Goal: Transaction & Acquisition: Purchase product/service

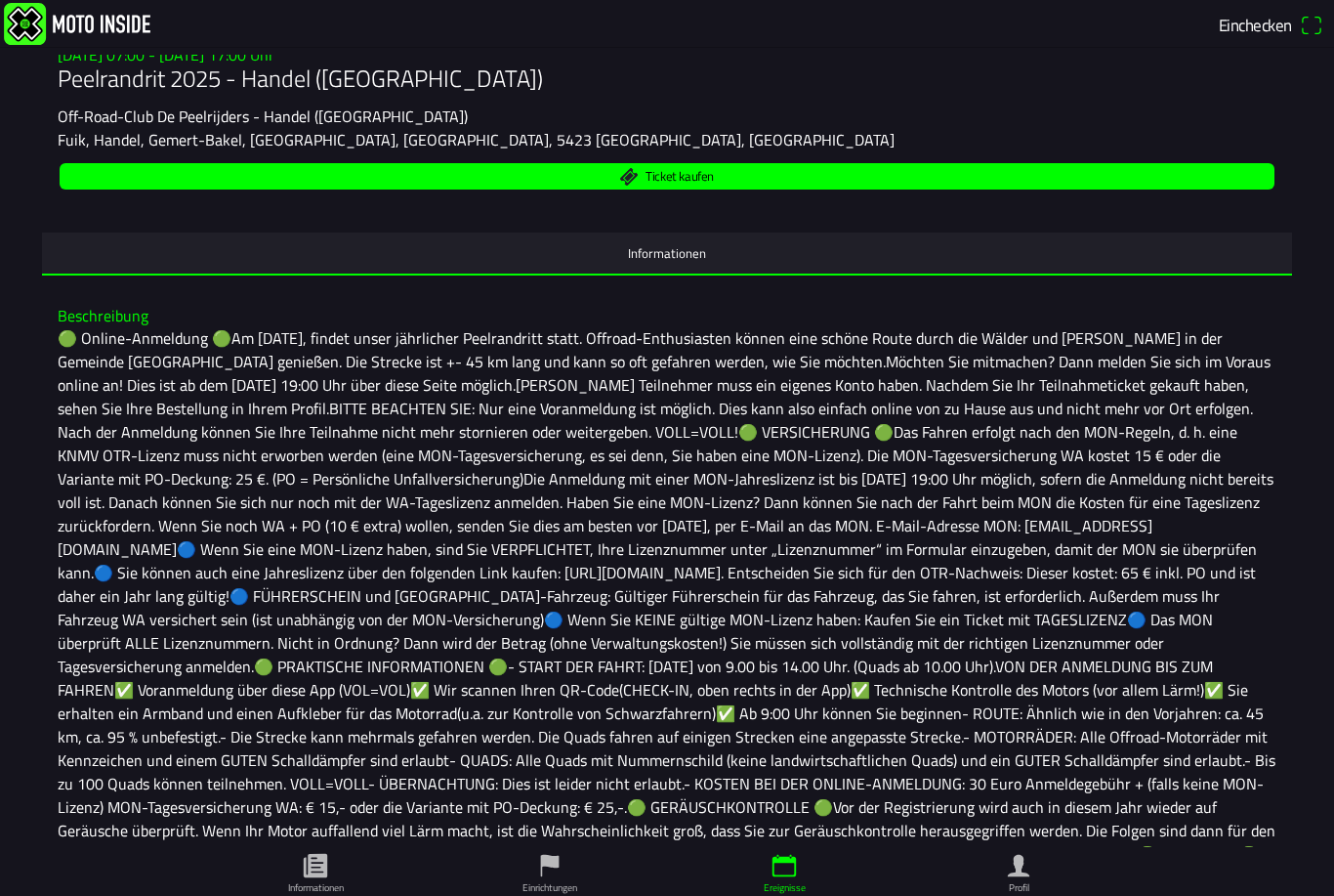
scroll to position [291, 0]
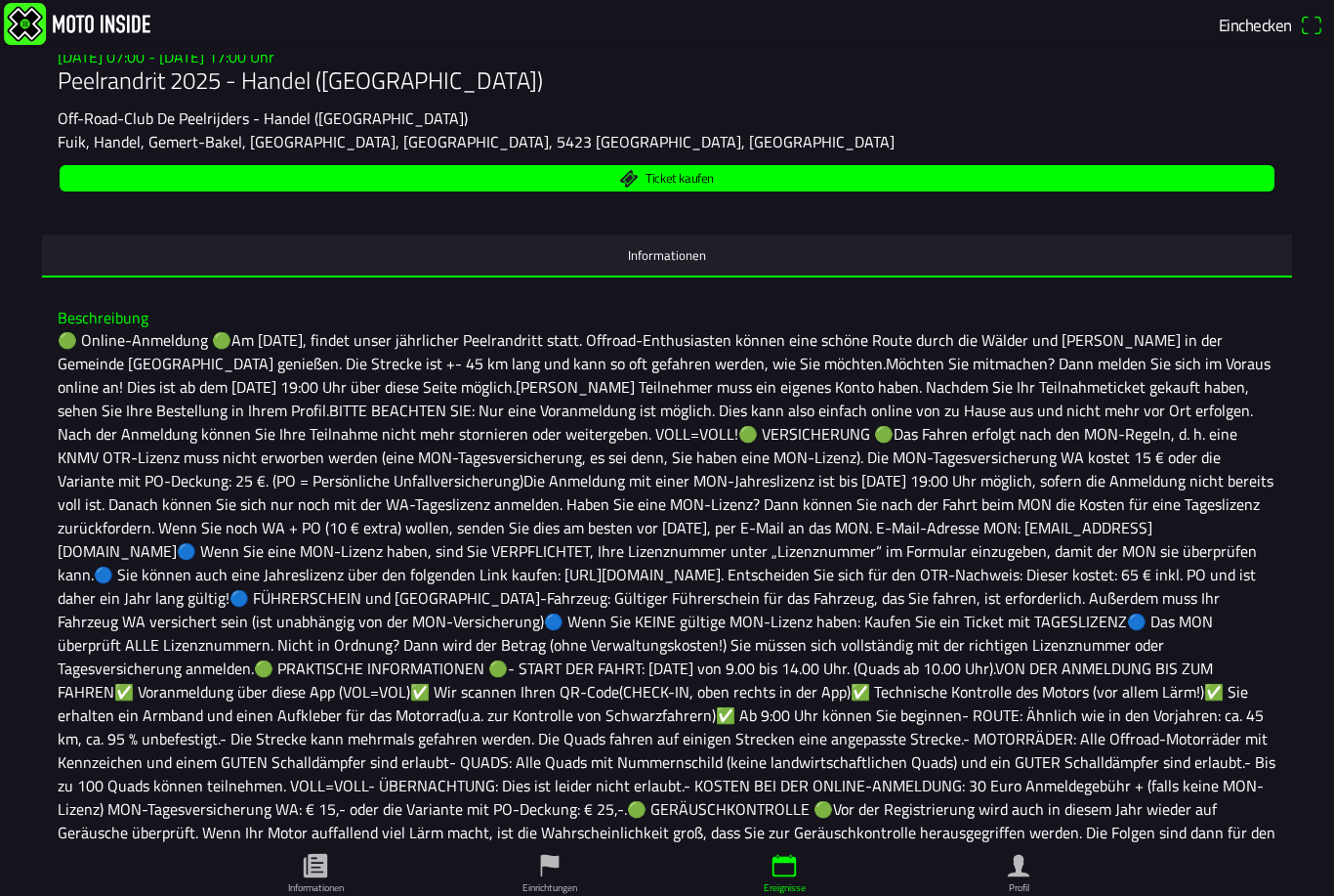
click at [964, 192] on span "Ticket kaufen" at bounding box center [667, 178] width 1193 height 27
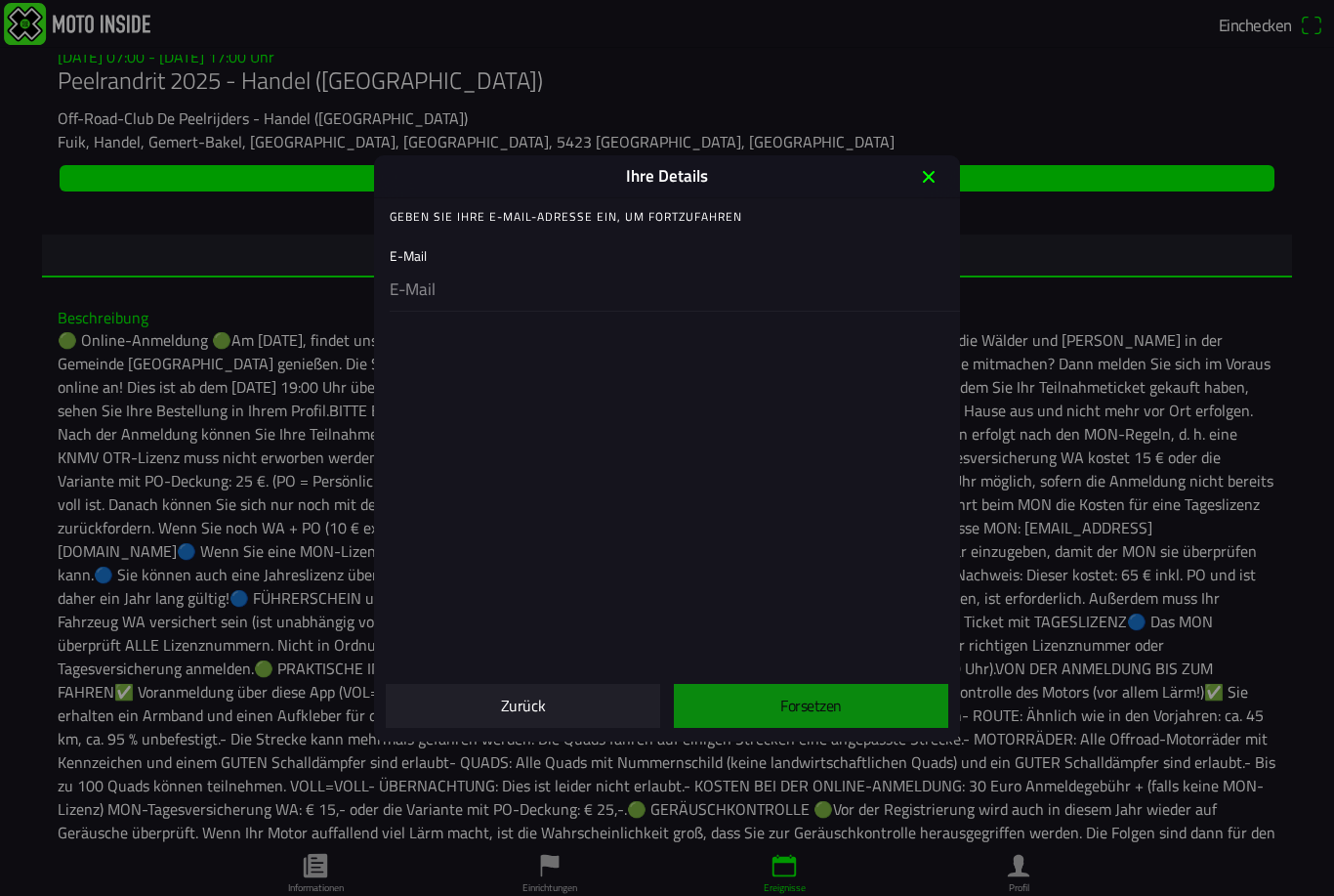
click at [791, 291] on input "email" at bounding box center [670, 289] width 562 height 41
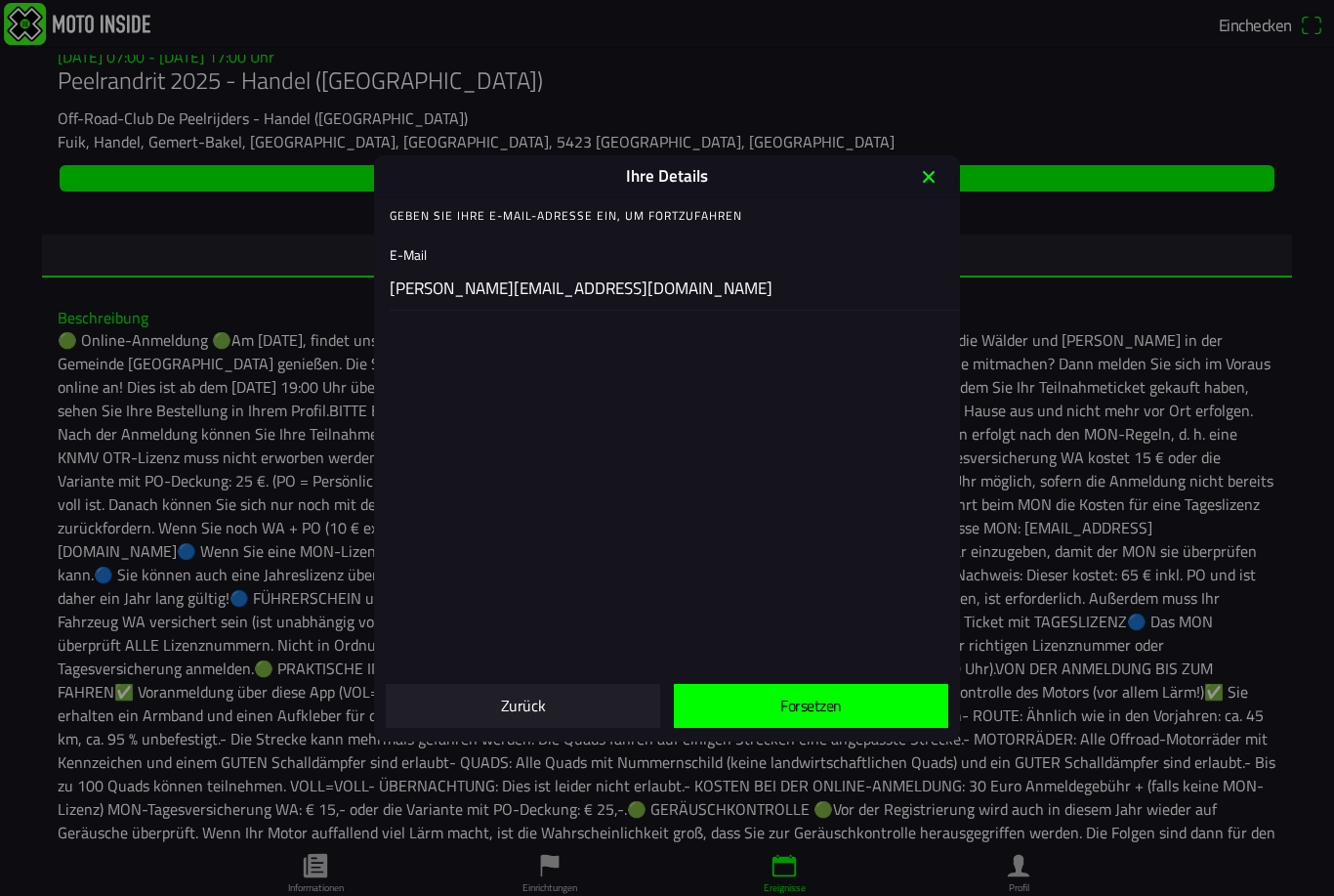
scroll to position [1, 0]
type input "[PERSON_NAME][EMAIL_ADDRESS][DOMAIN_NAME]"
click at [0, 0] on slot "Forsetzen" at bounding box center [0, 0] width 0 height 0
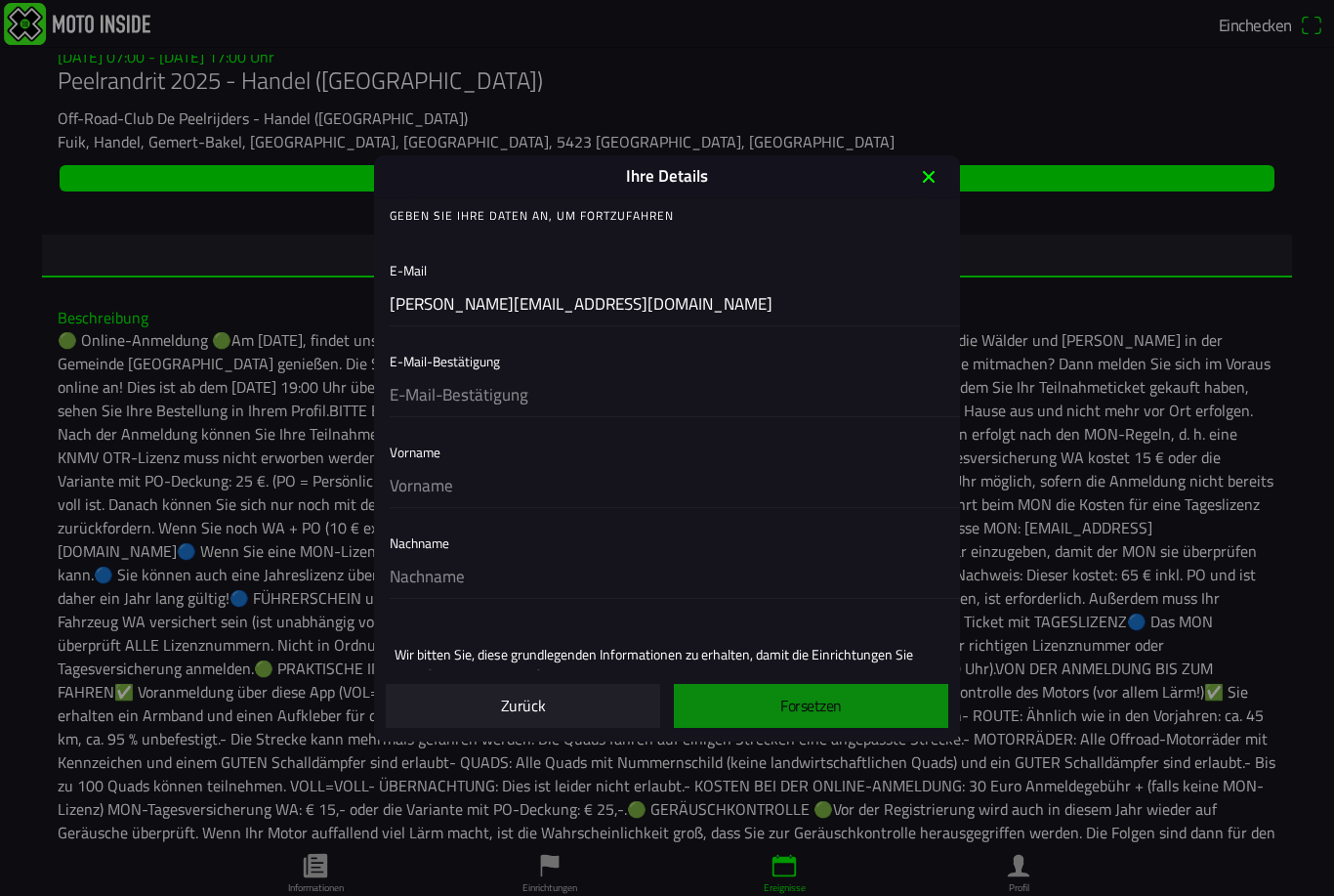
click at [560, 388] on input "text" at bounding box center [670, 395] width 562 height 41
click at [663, 408] on input "[PERSON_NAME][EMAIL_ADDRESS][DOMAIN_NAME]" at bounding box center [670, 395] width 562 height 41
type input "[PERSON_NAME][EMAIL_ADDRESS][DOMAIN_NAME]"
click at [516, 481] on input "text" at bounding box center [670, 486] width 562 height 41
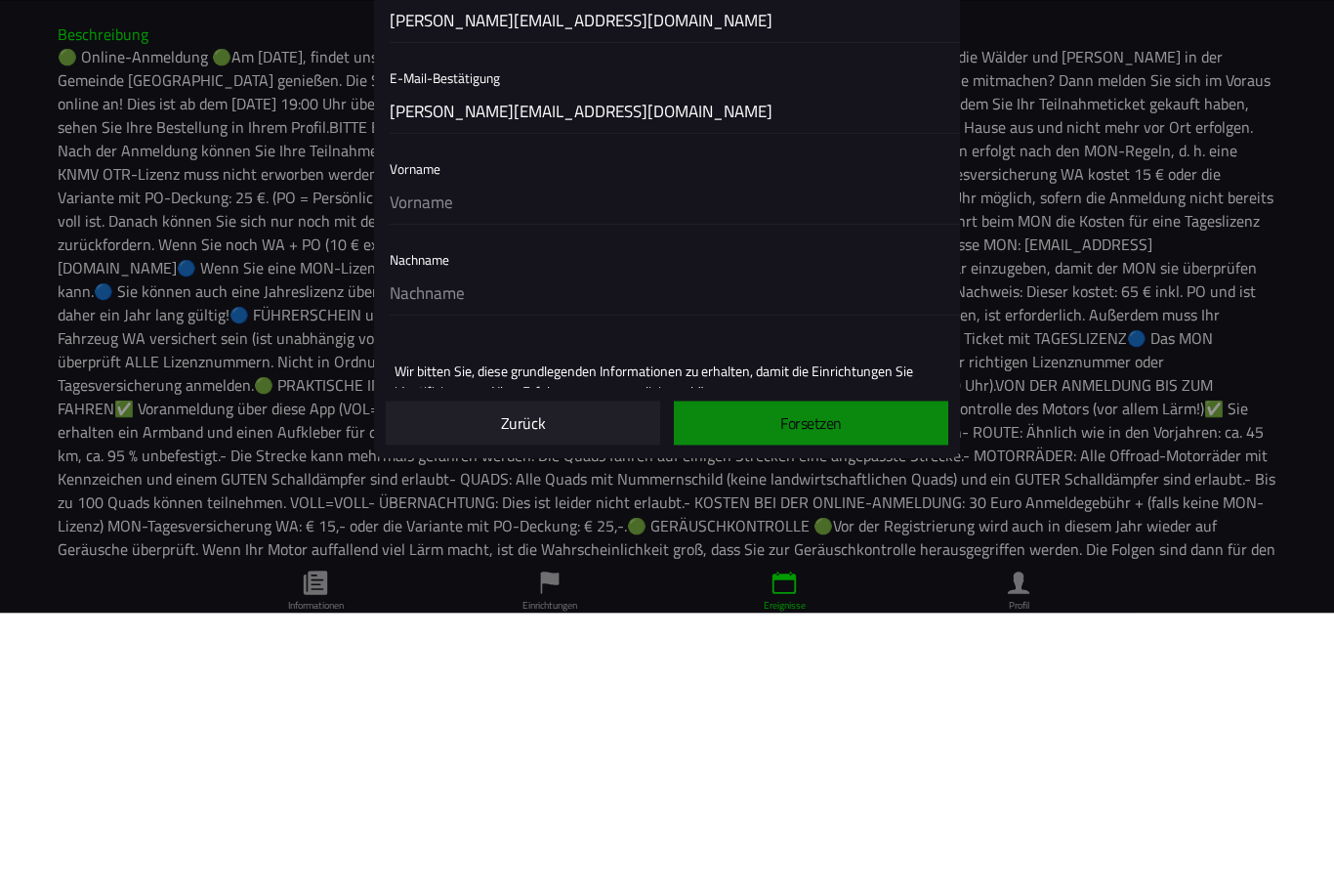
type input "[PERSON_NAME]"
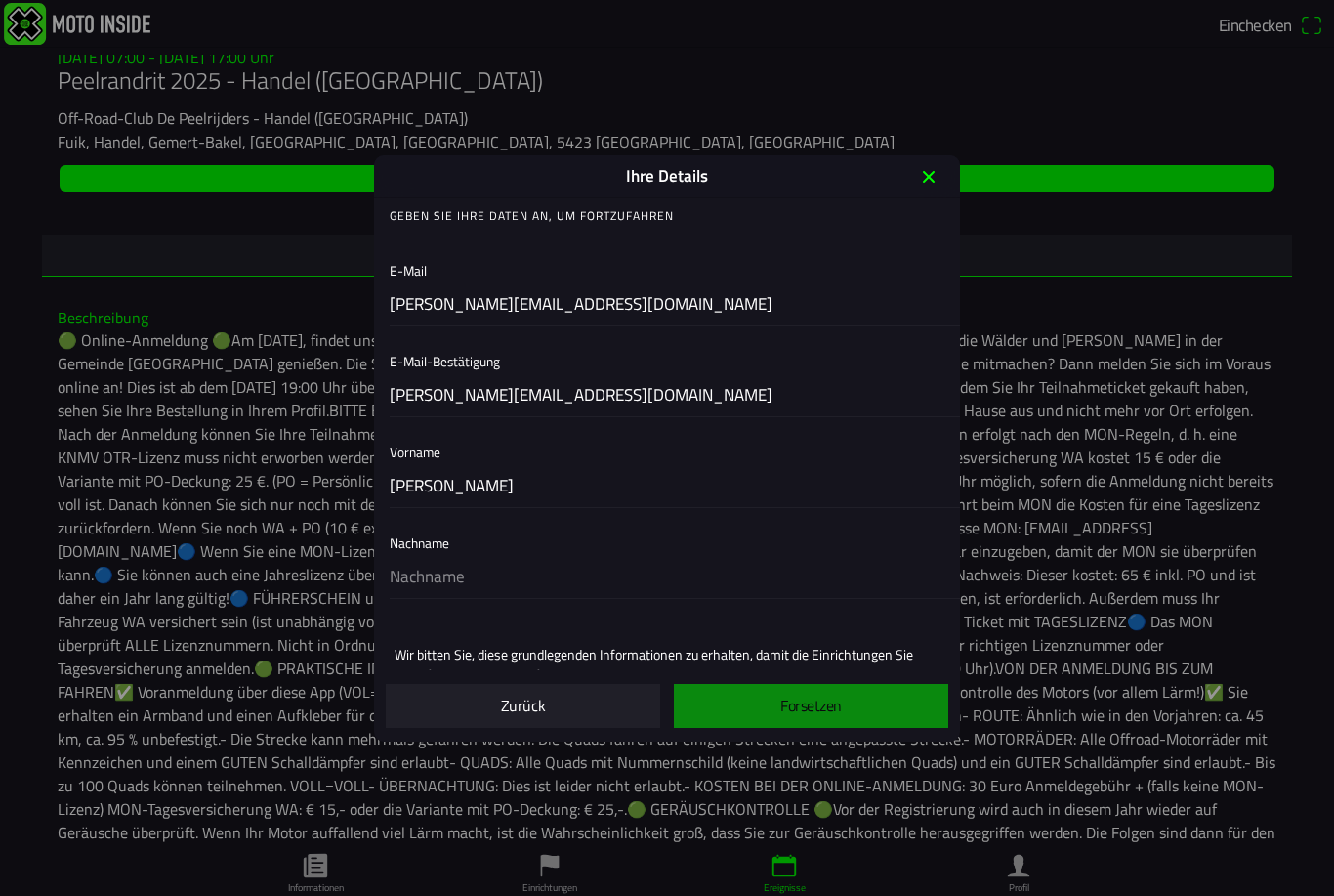
click at [513, 555] on div "Nachname" at bounding box center [670, 559] width 562 height 75
click at [543, 572] on input "text" at bounding box center [670, 577] width 562 height 41
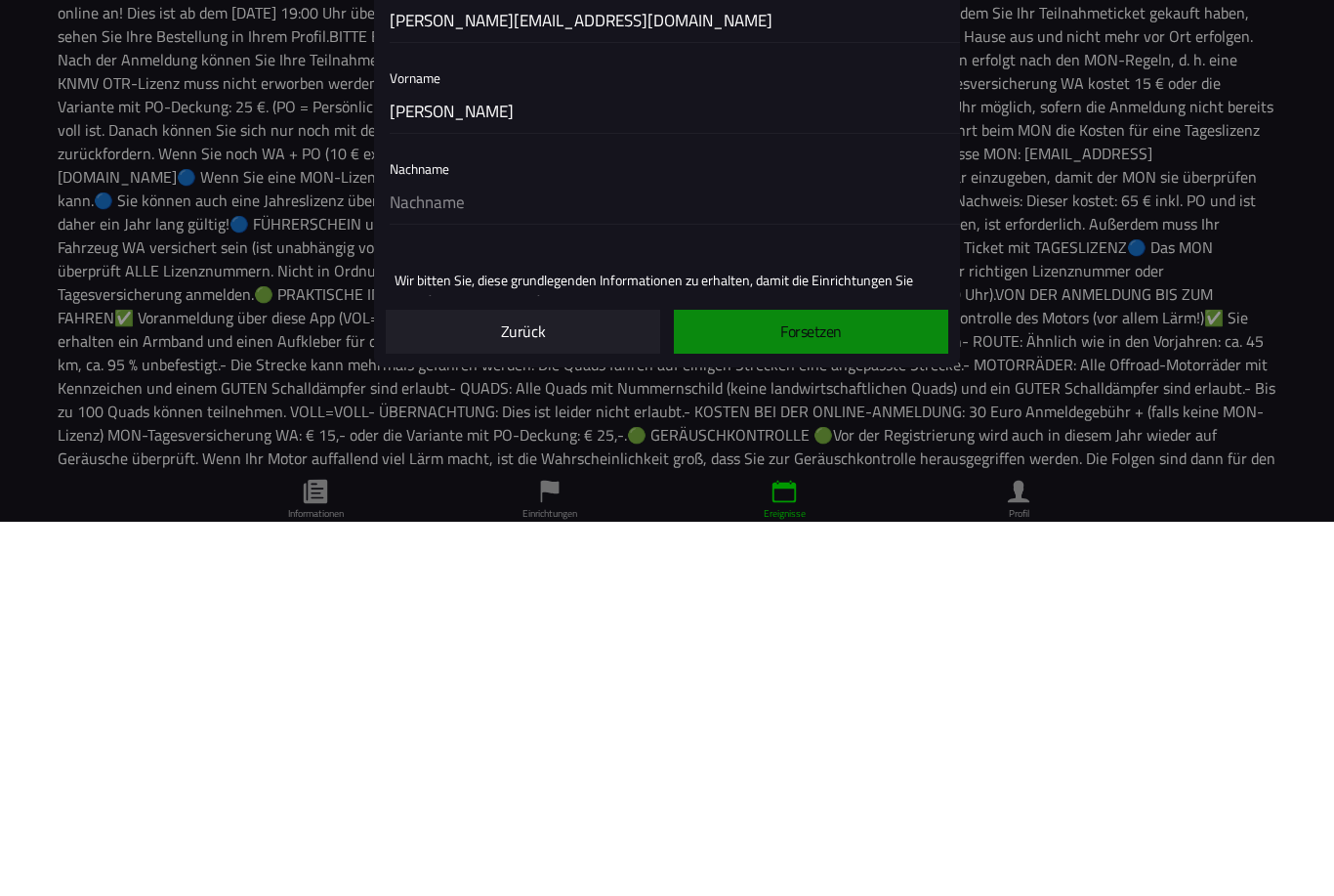
type input "Krallmann"
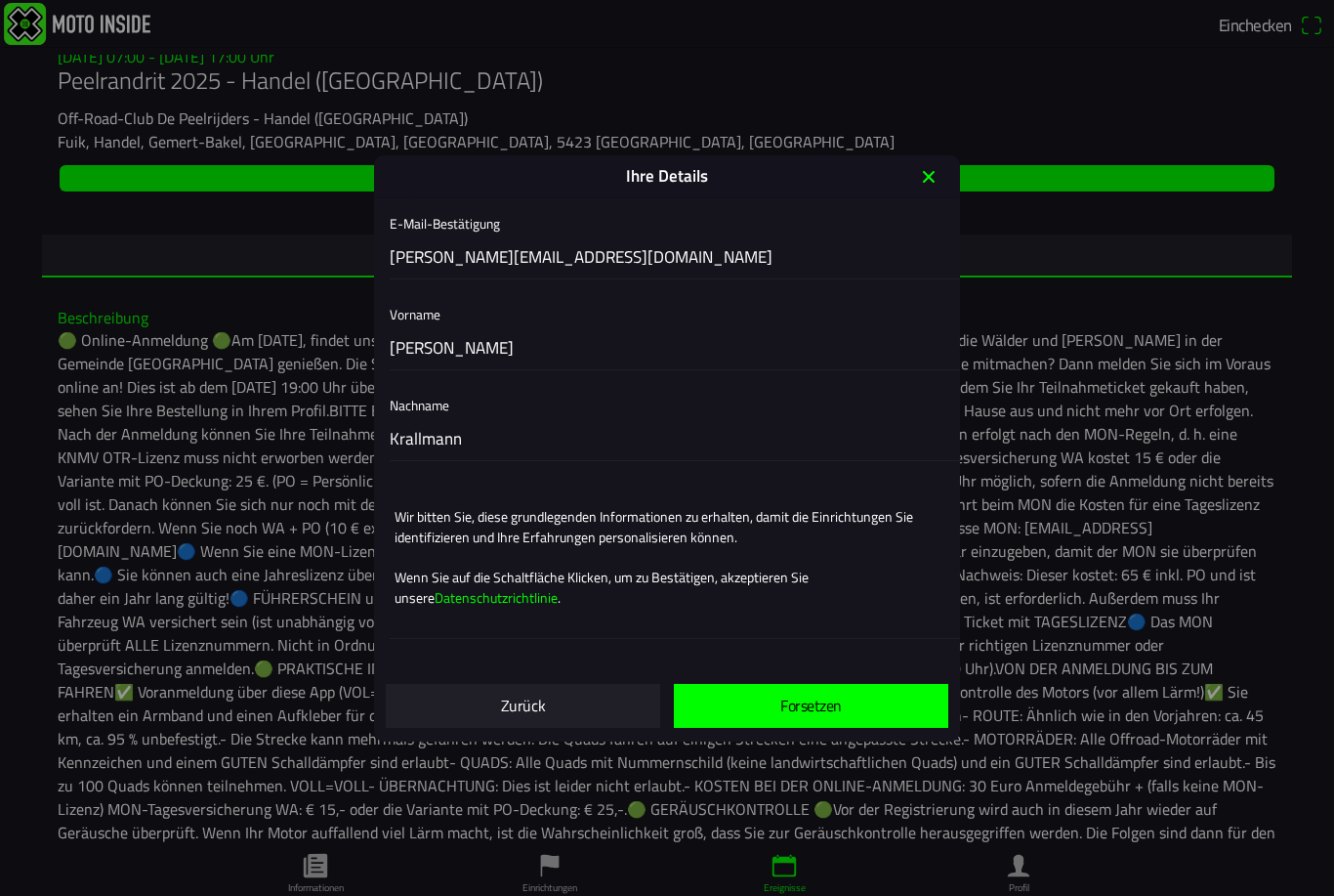
scroll to position [140, 0]
click at [858, 710] on span "Forsetzen" at bounding box center [811, 705] width 243 height 44
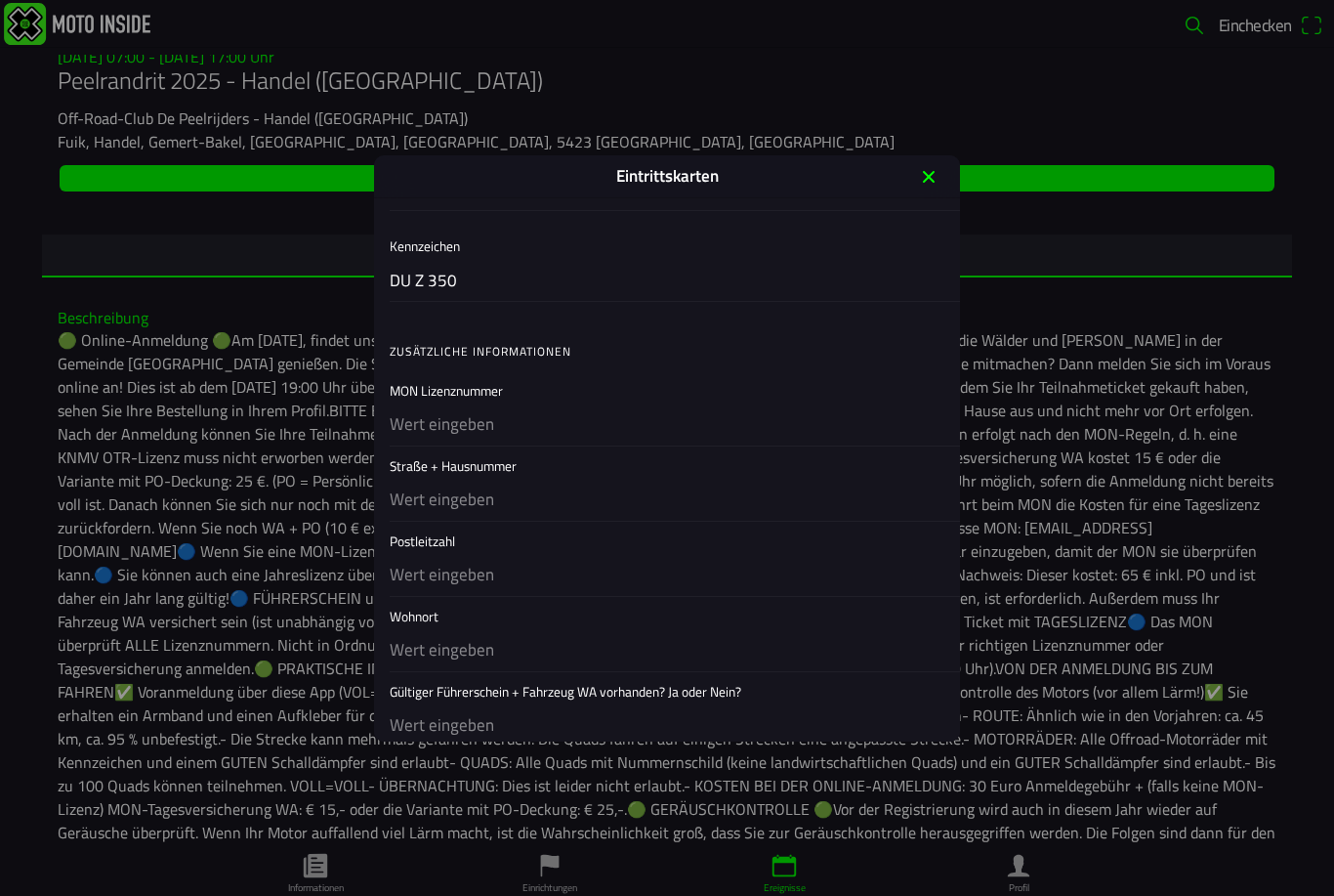
scroll to position [847, 0]
click at [602, 425] on input "text" at bounding box center [670, 422] width 562 height 41
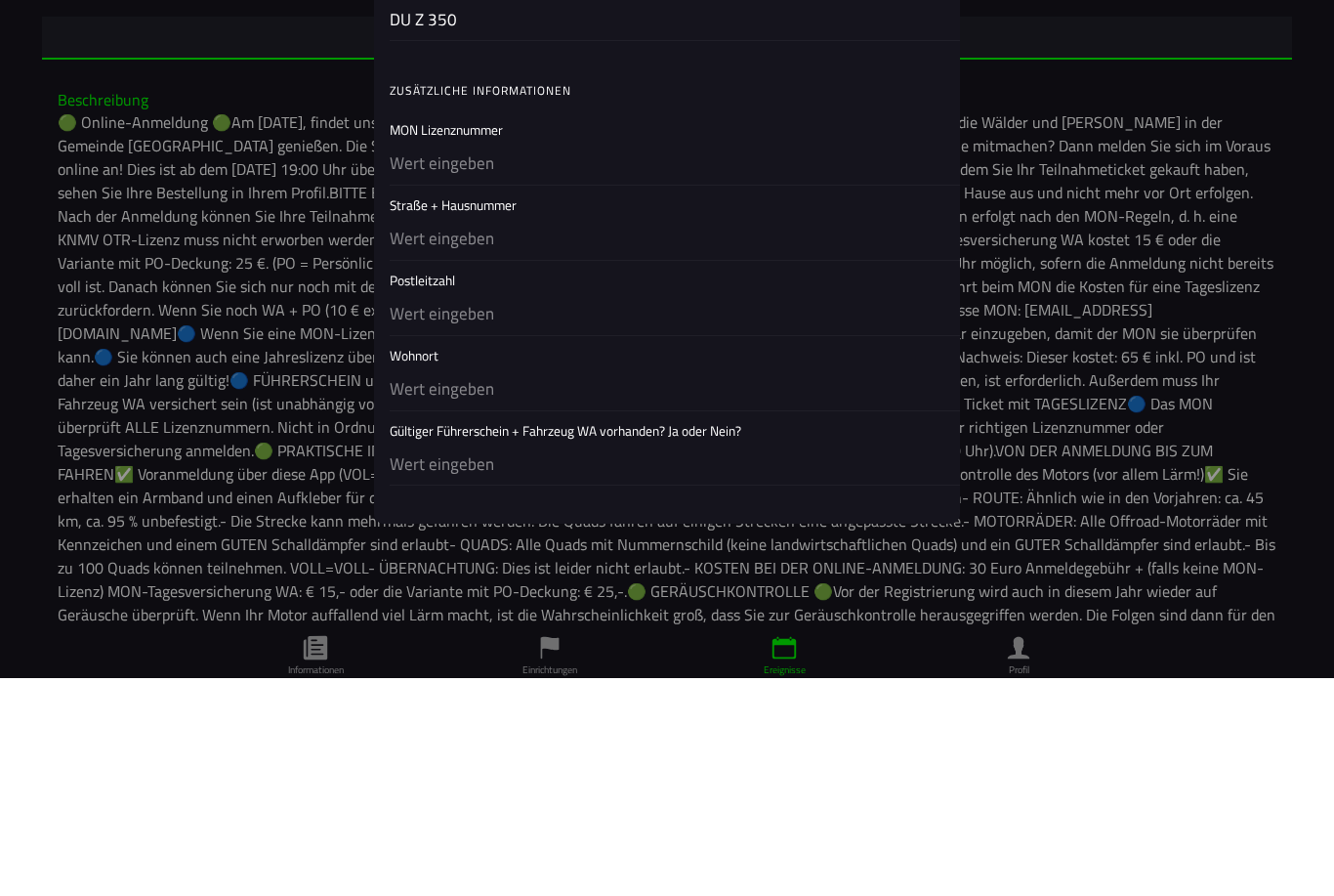
scroll to position [899, 0]
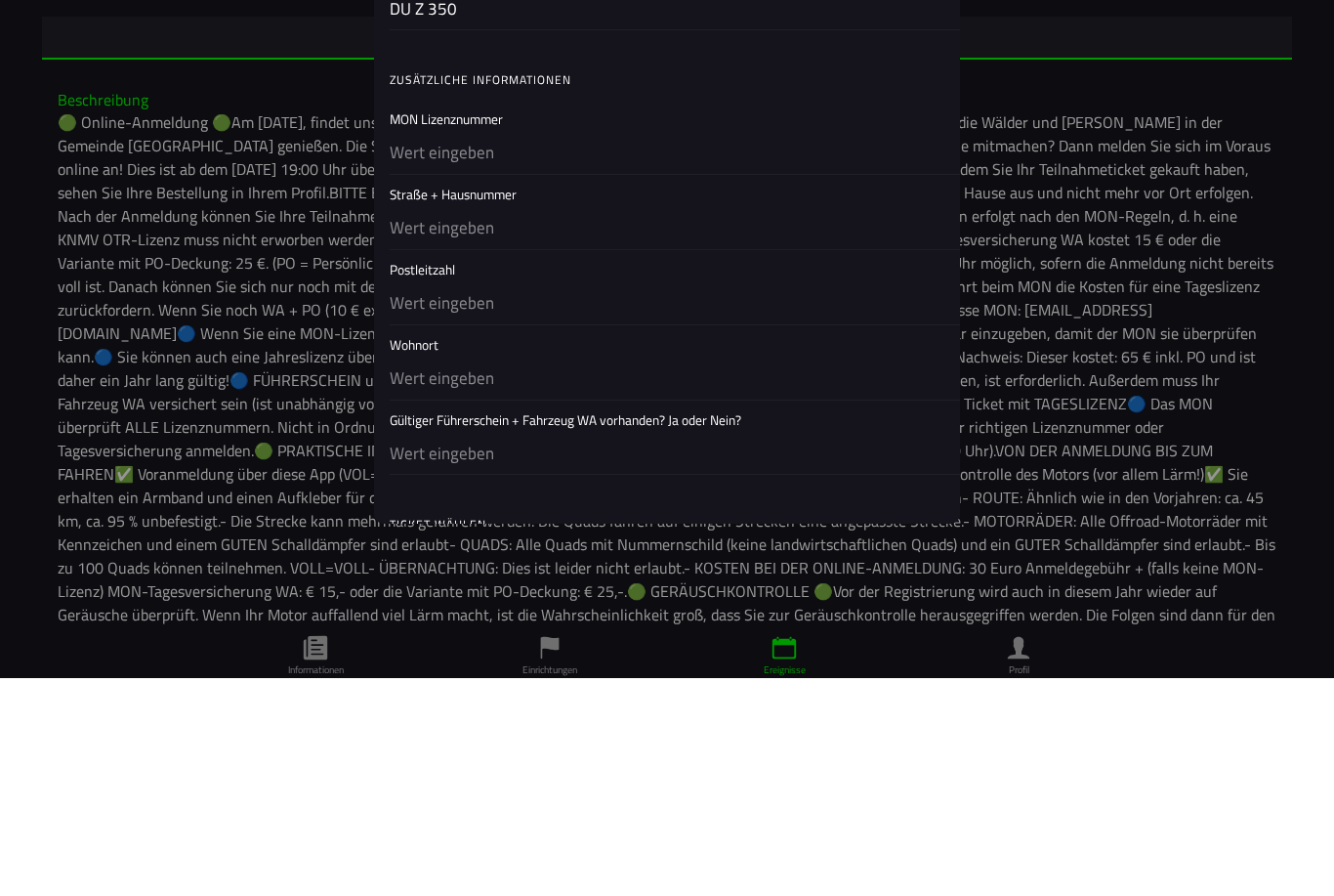
click at [702, 391] on div "Straße + Hausnummer" at bounding box center [670, 428] width 562 height 75
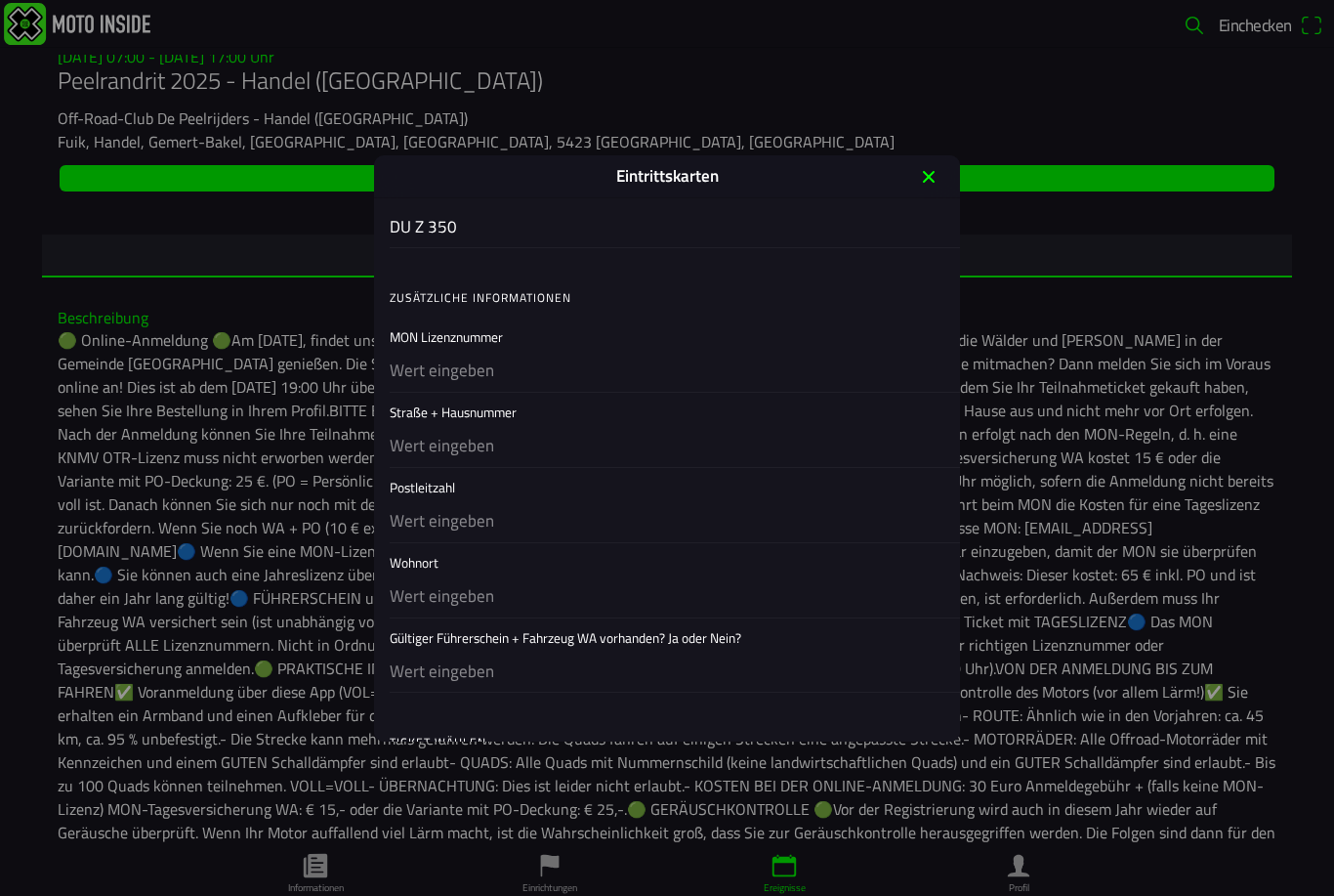
click at [568, 446] on input "text" at bounding box center [670, 446] width 562 height 41
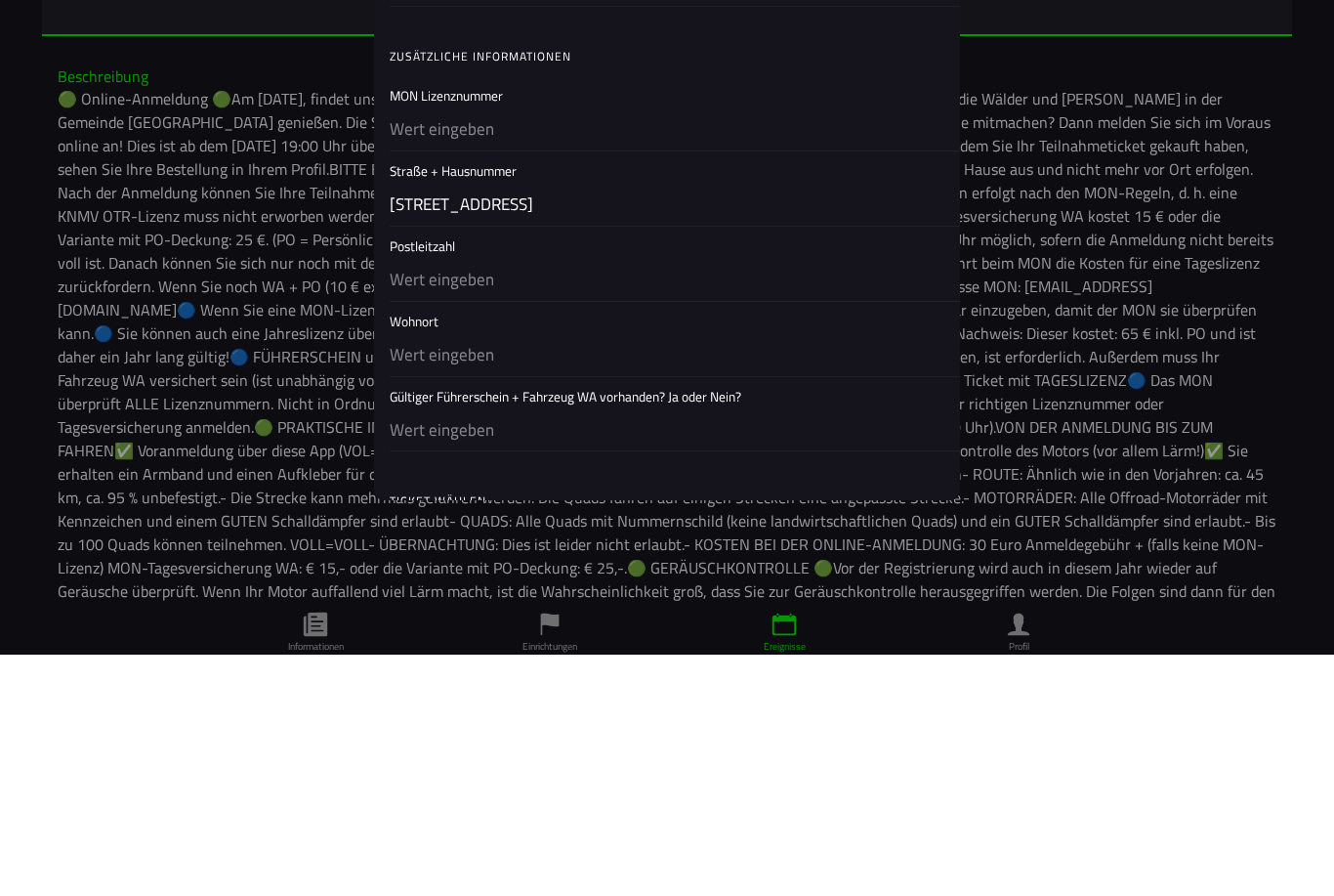
type input "[STREET_ADDRESS]"
click at [497, 502] on input "text" at bounding box center [670, 522] width 562 height 41
type input "47249"
click at [627, 576] on input "text" at bounding box center [670, 596] width 562 height 41
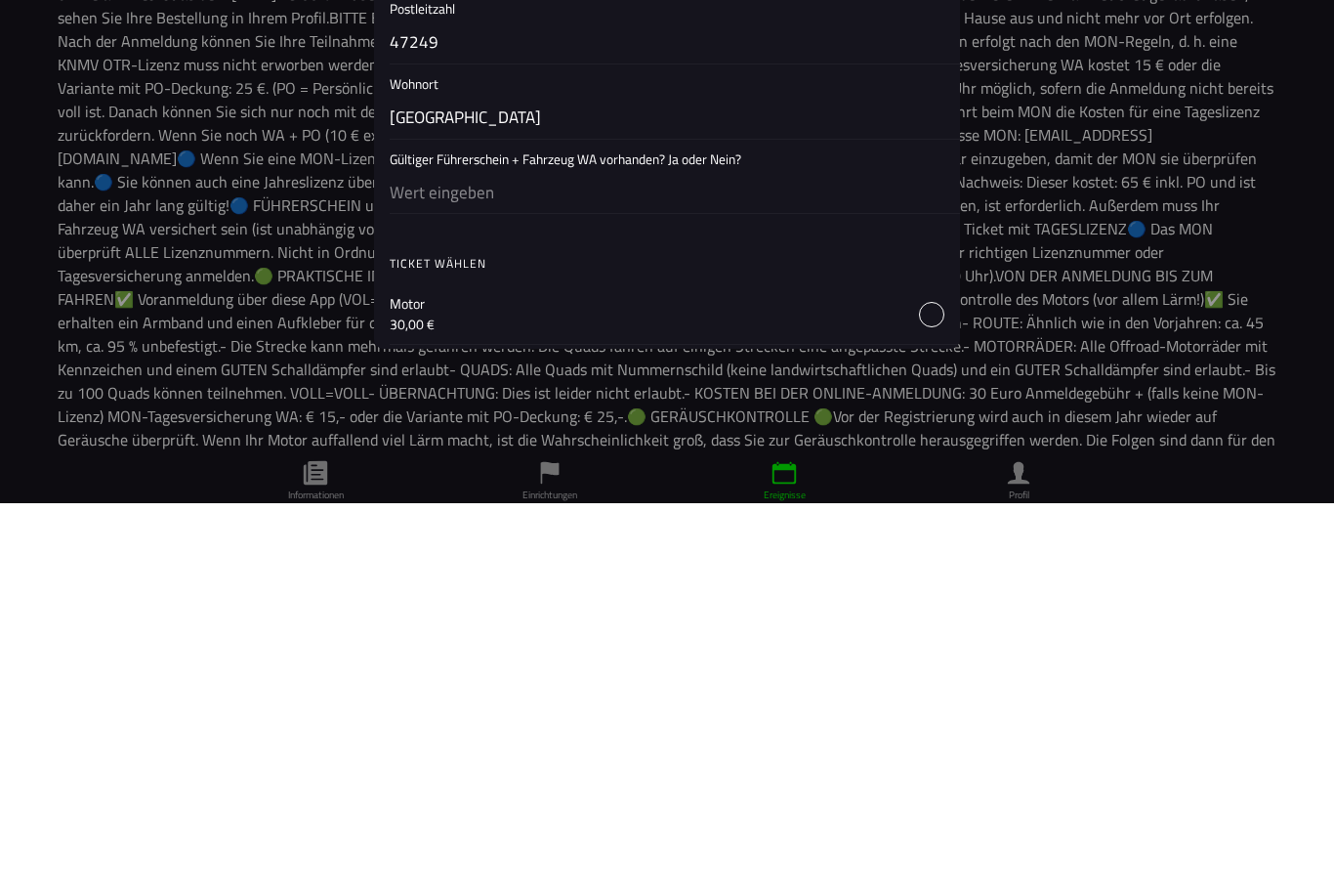
scroll to position [987, 0]
type input "[GEOGRAPHIC_DATA]"
click at [651, 561] on input "text" at bounding box center [670, 581] width 562 height 41
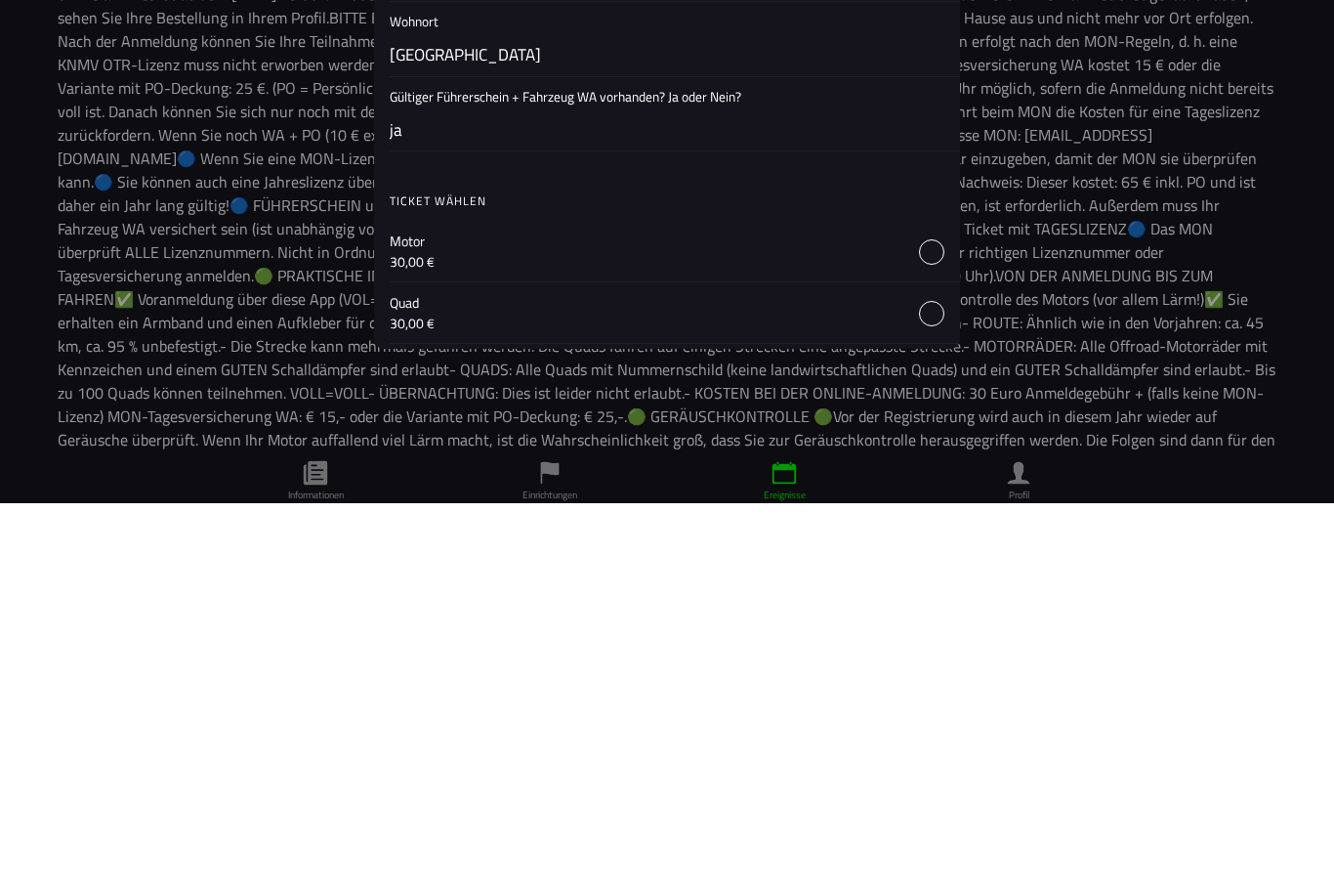
scroll to position [1089, 0]
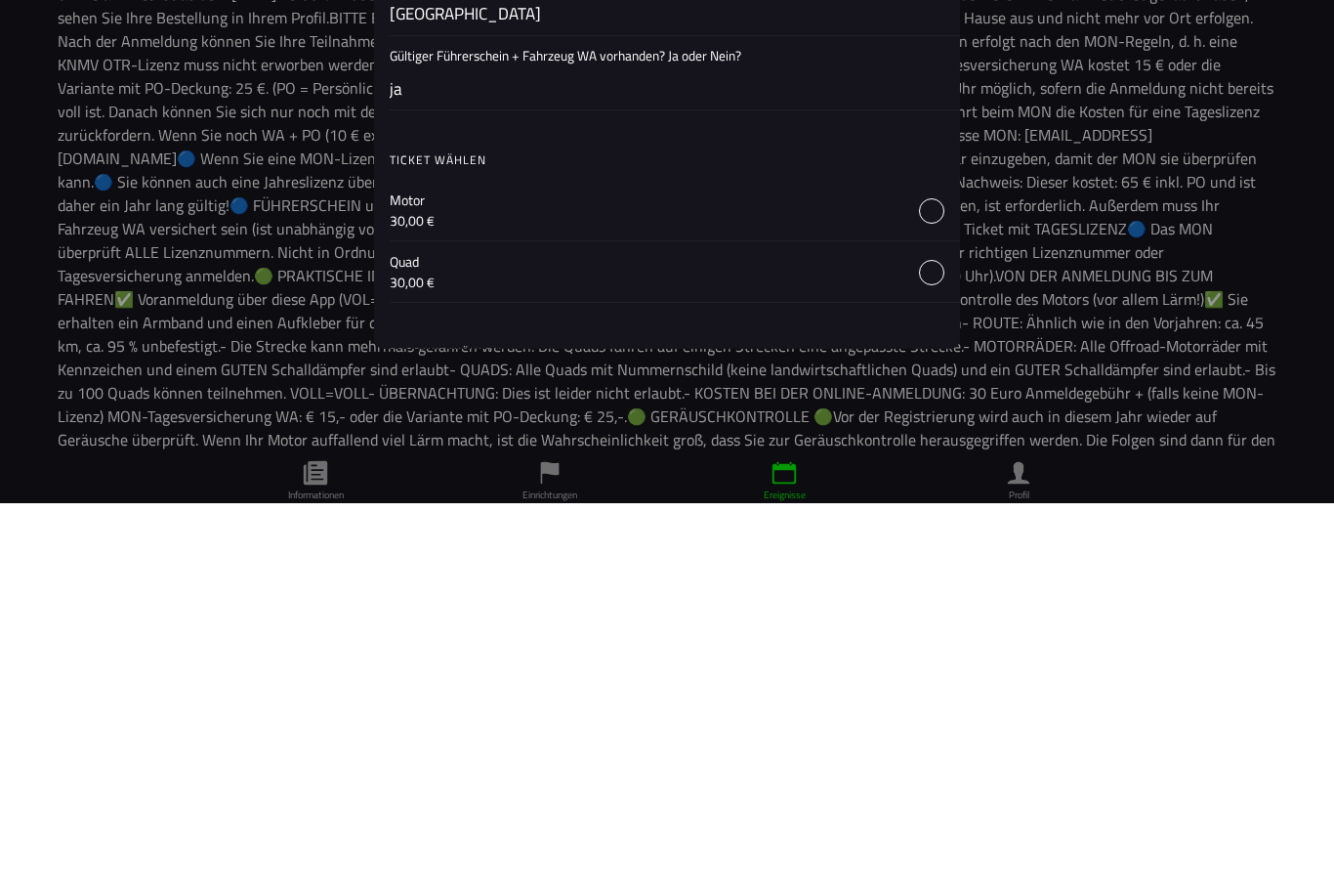
type input "ja"
click at [0, 0] on main "ANMELDEFORMULAR GESCHLECHT Männlich Weiblich Vorname [PERSON_NAME] [PERSON_NAME…" at bounding box center [0, 0] width 0 height 0
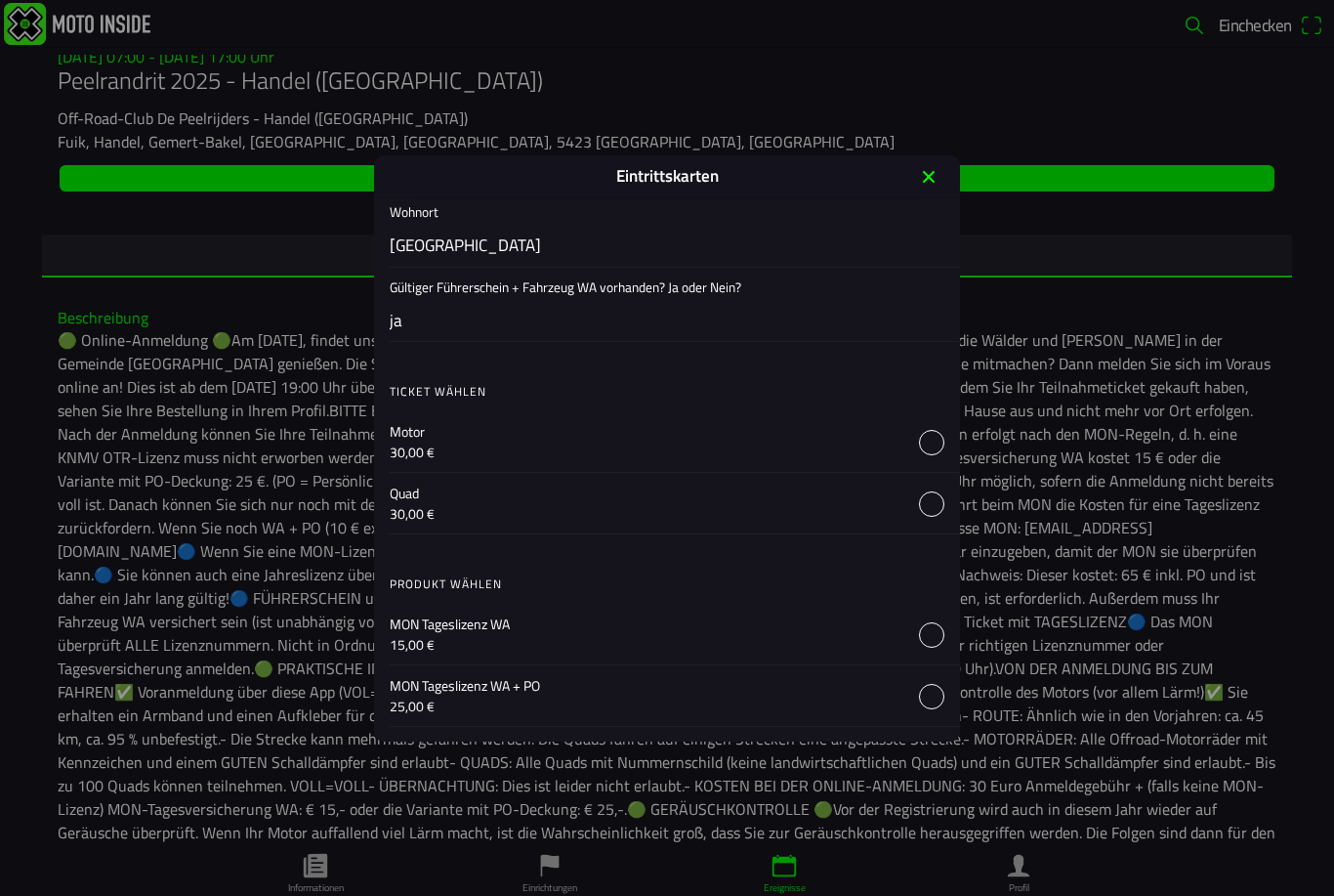
scroll to position [1253, 0]
click at [932, 447] on button "button" at bounding box center [674, 438] width 570 height 61
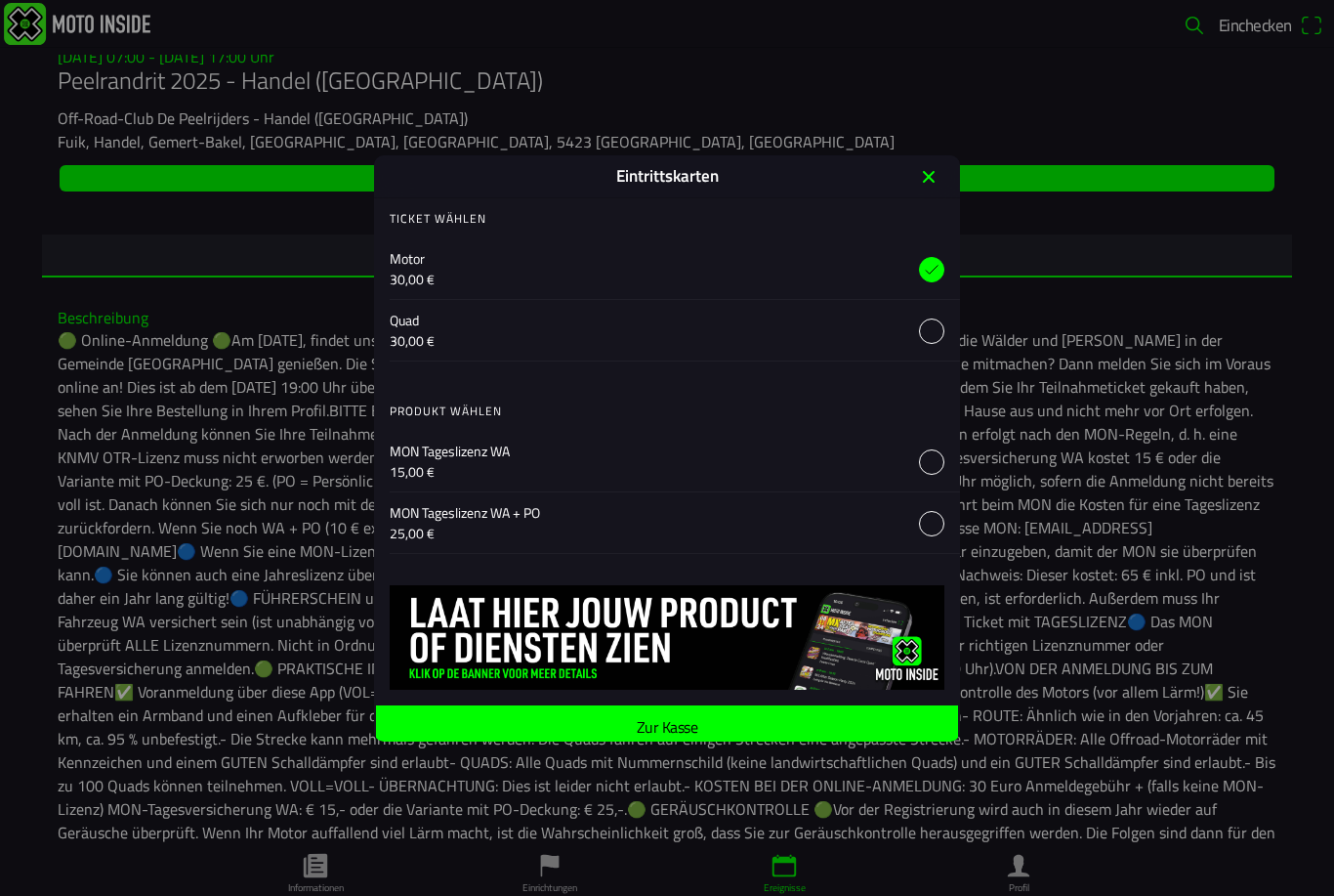
scroll to position [1420, 0]
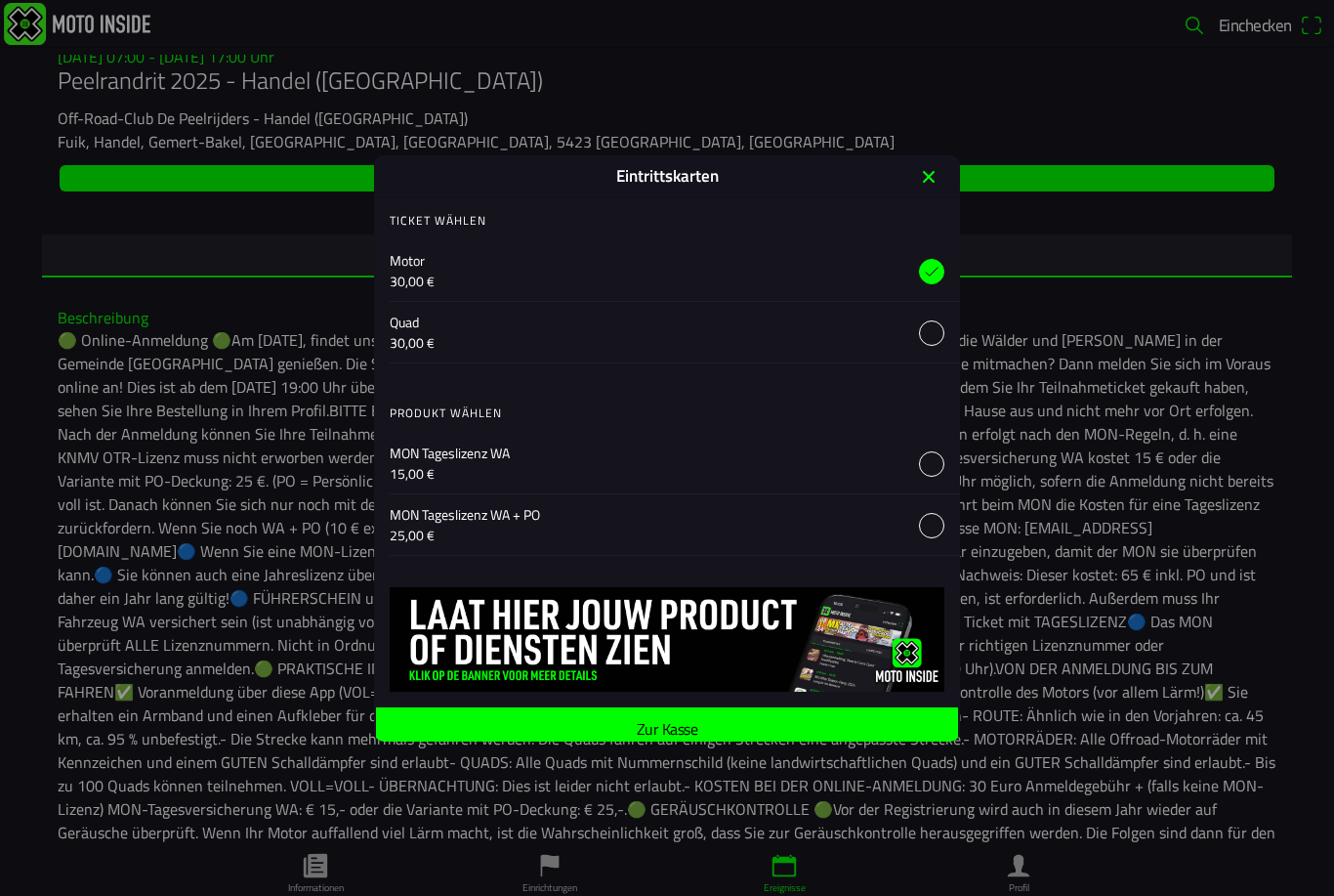
click at [923, 548] on button "button" at bounding box center [674, 524] width 570 height 61
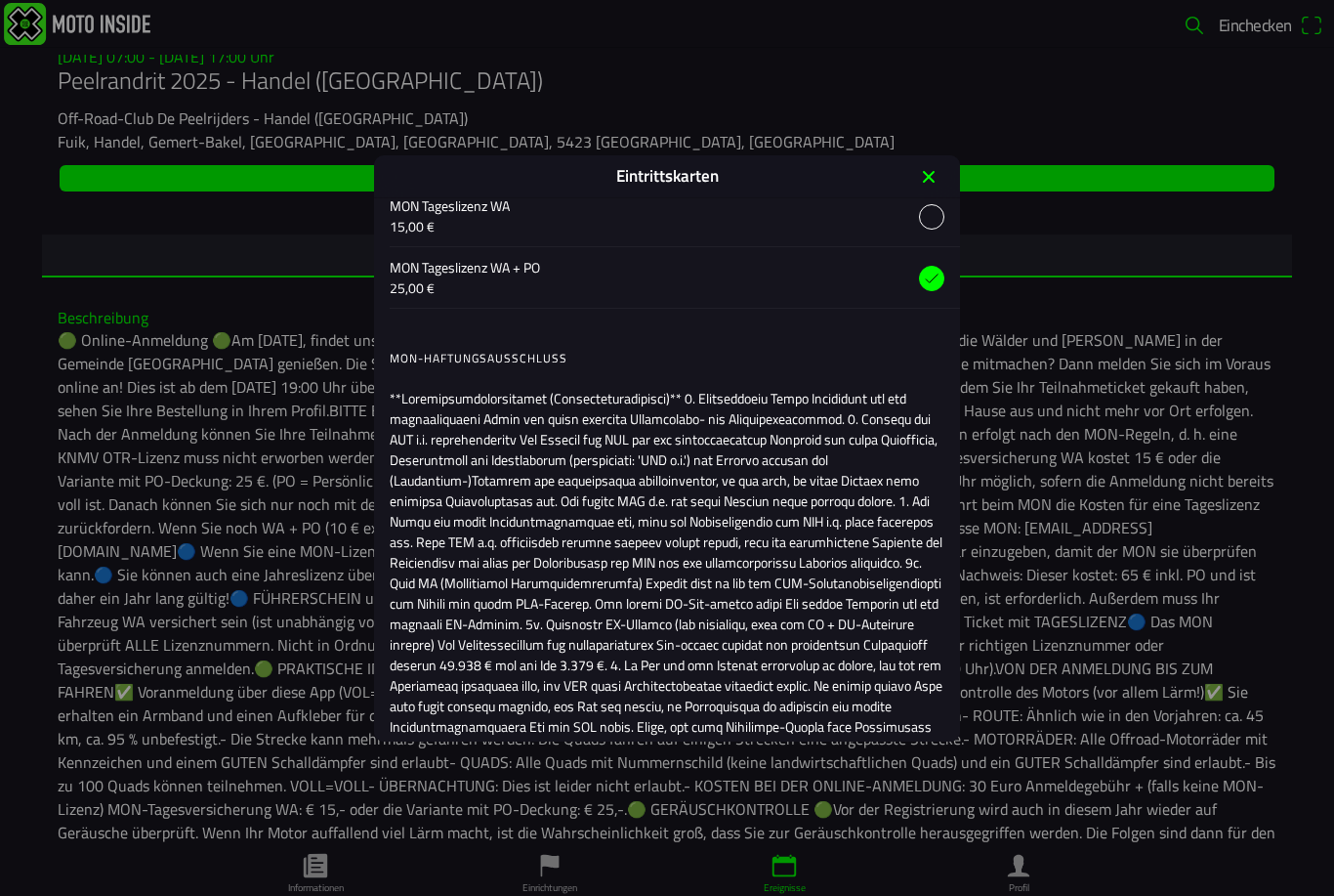
scroll to position [1673, 0]
click at [931, 284] on button "button" at bounding box center [674, 279] width 570 height 61
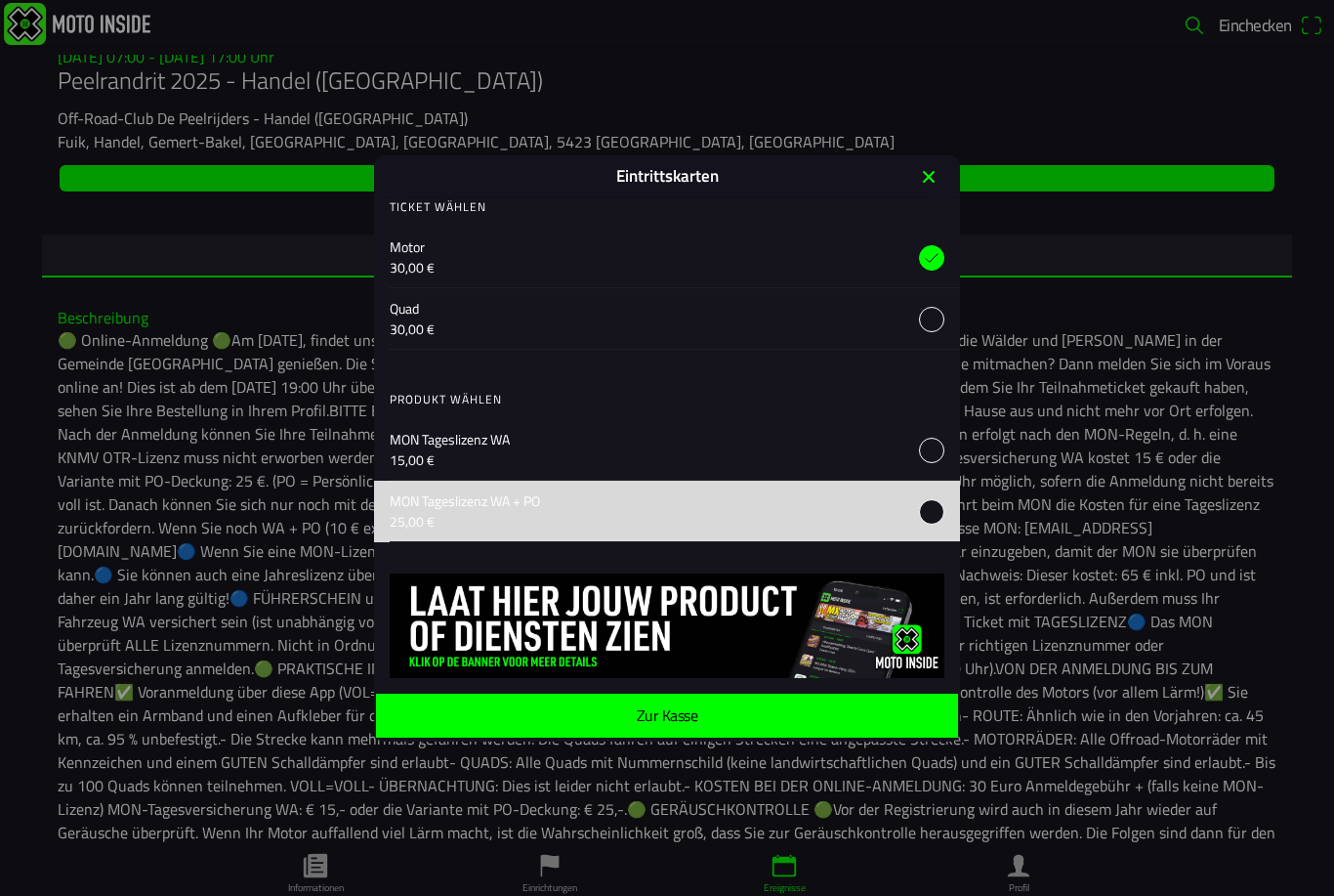
scroll to position [1442, 0]
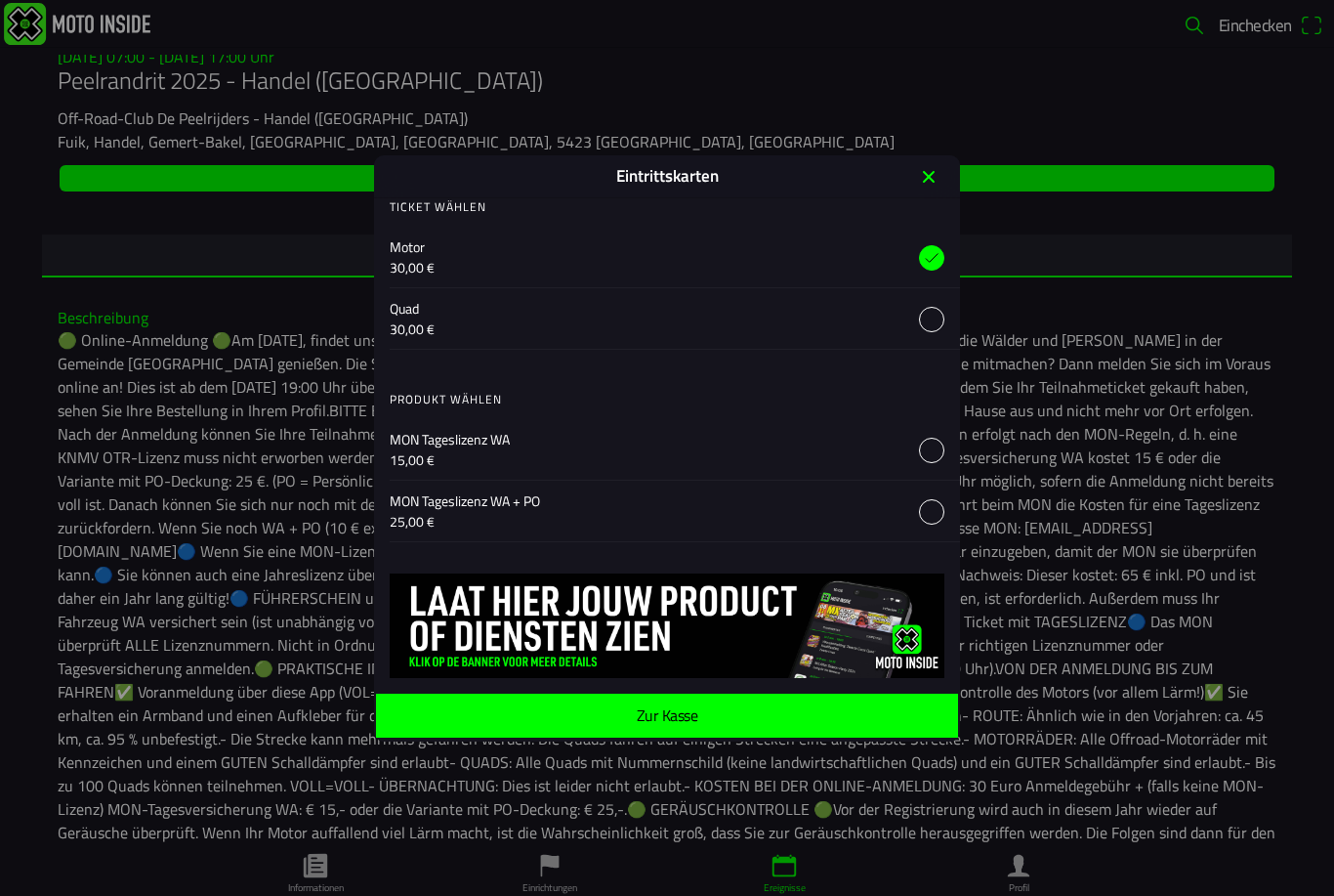
click at [920, 453] on button "button" at bounding box center [674, 449] width 570 height 61
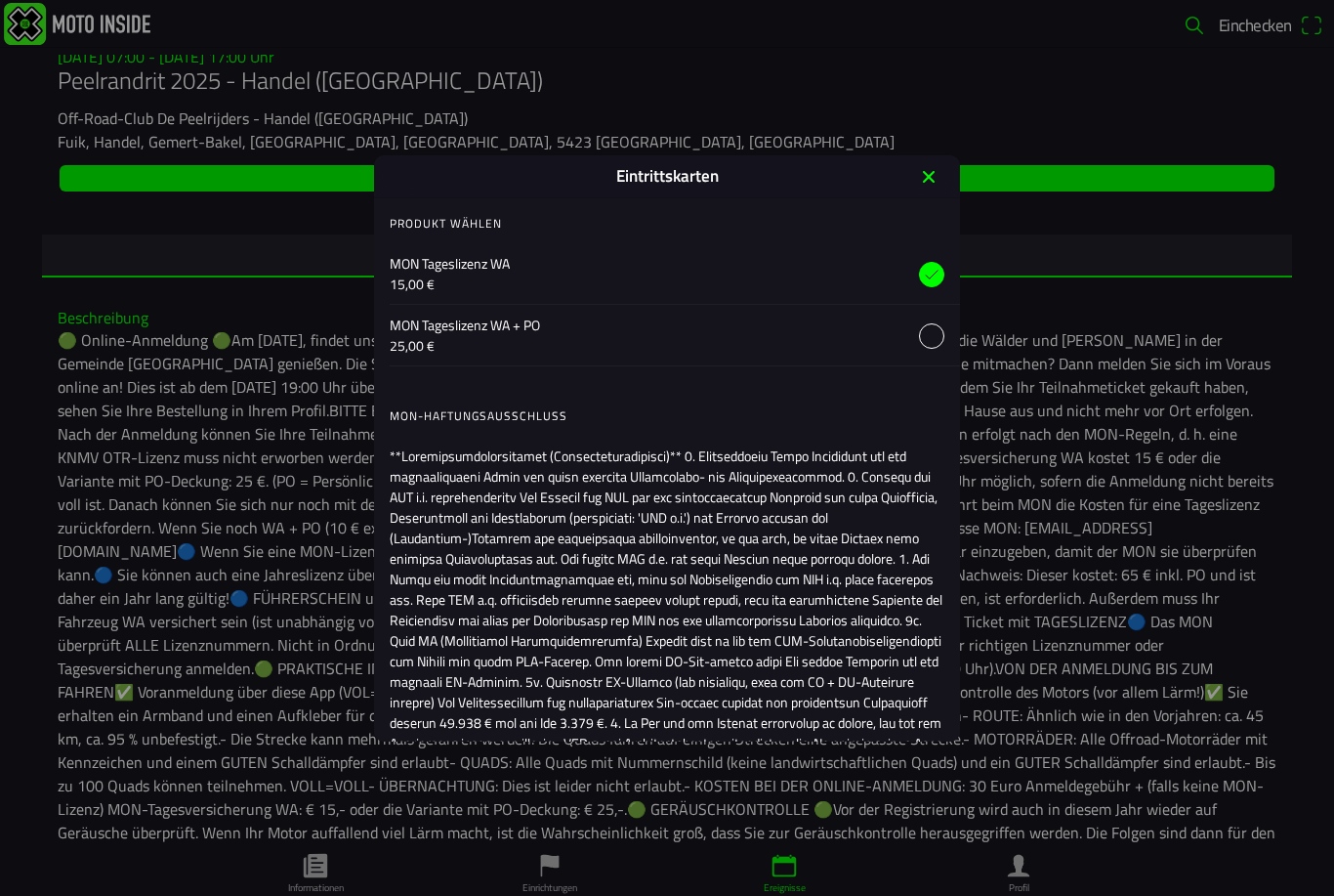
scroll to position [1605, 0]
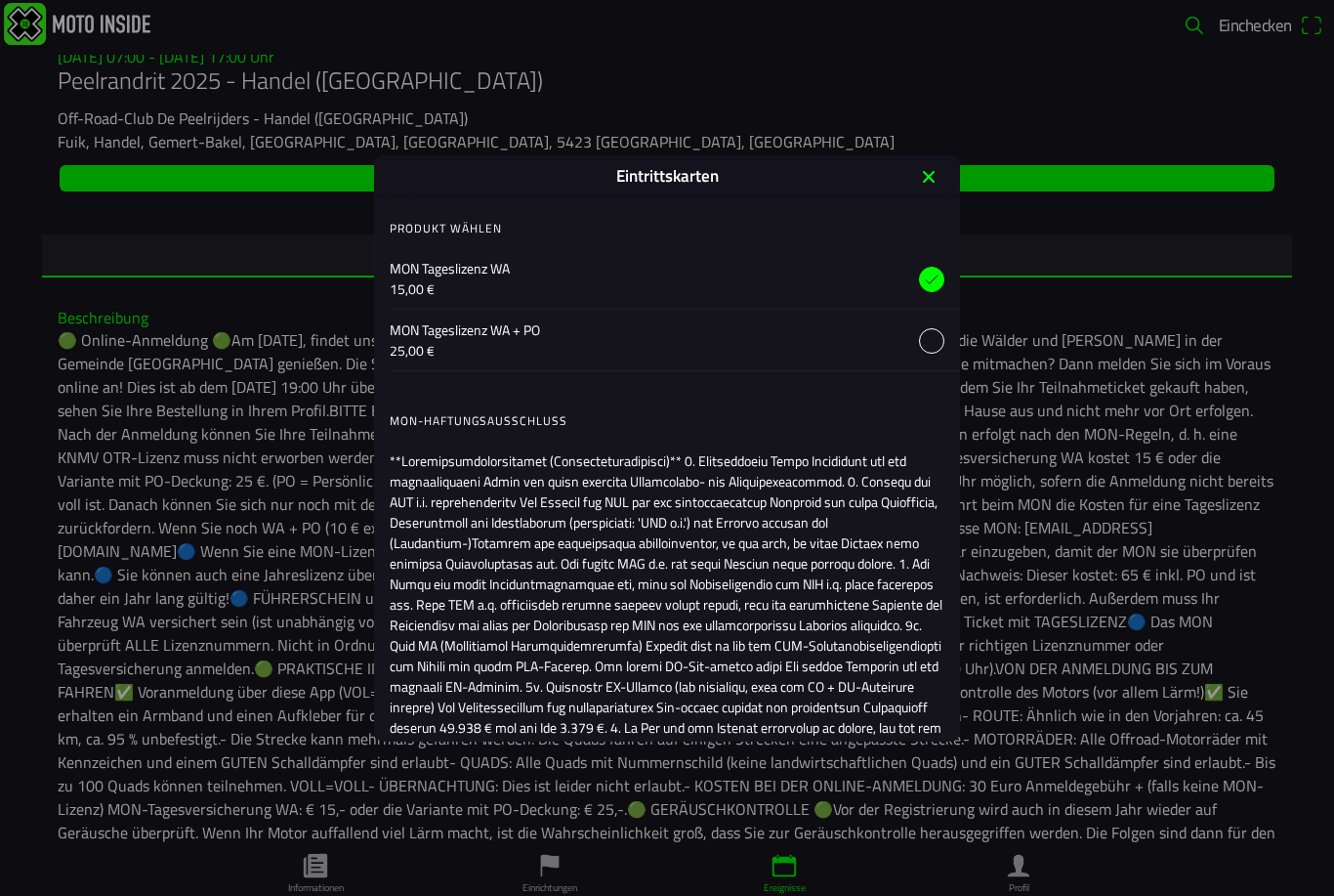
click at [939, 352] on button "button" at bounding box center [674, 340] width 570 height 61
click at [943, 299] on button "button" at bounding box center [674, 278] width 570 height 61
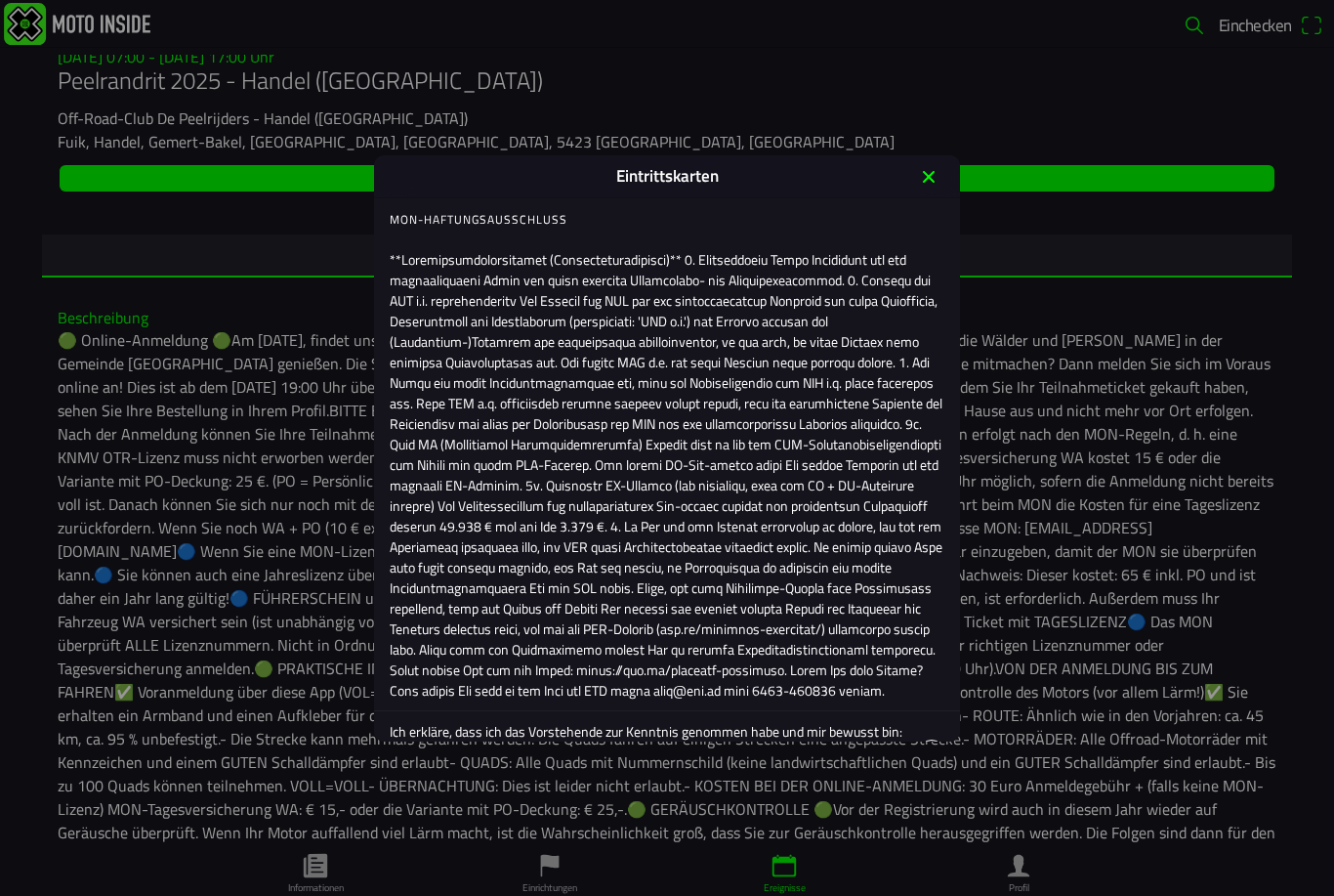
scroll to position [1811, 0]
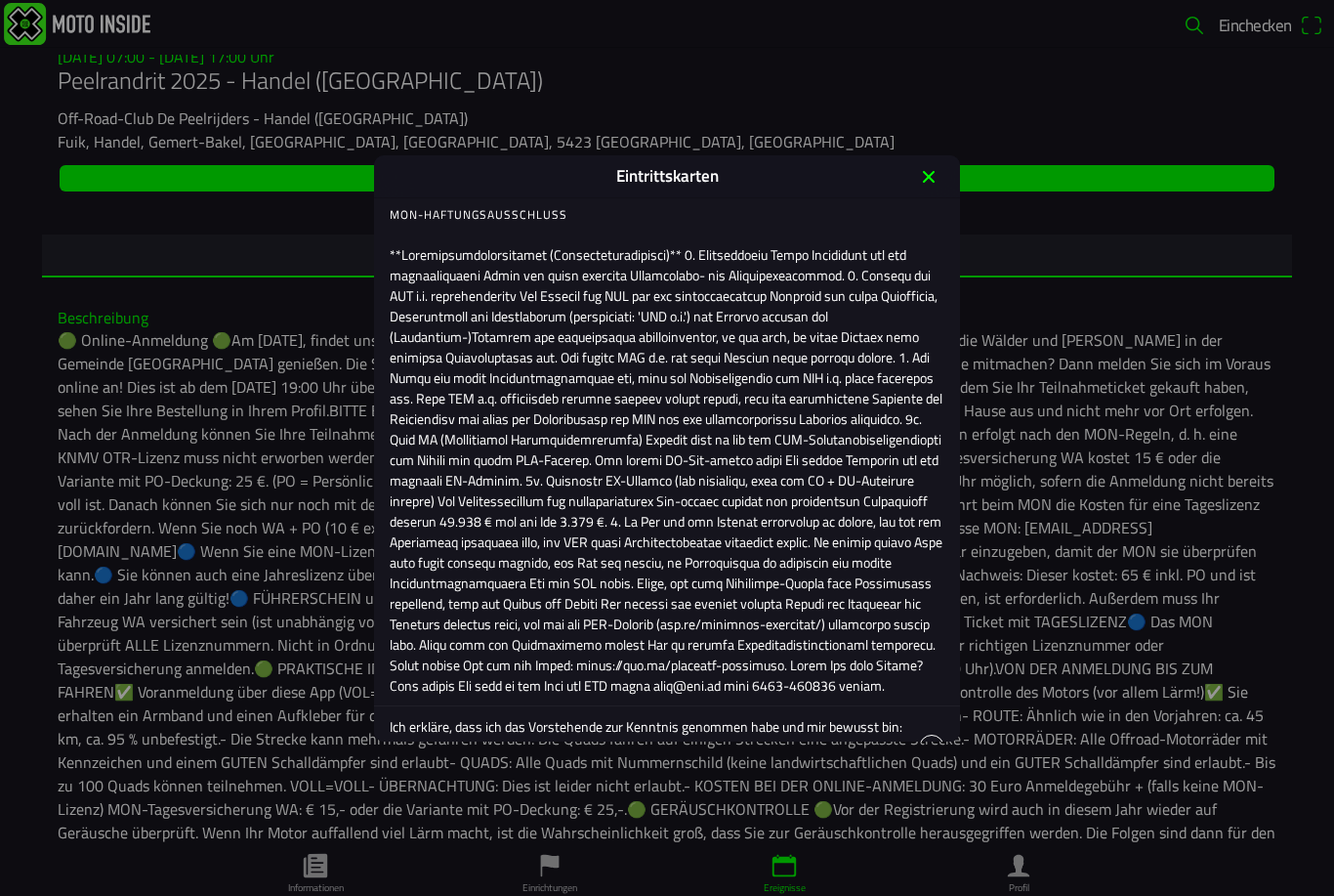
click at [939, 168] on icon "schließen" at bounding box center [929, 176] width 31 height 31
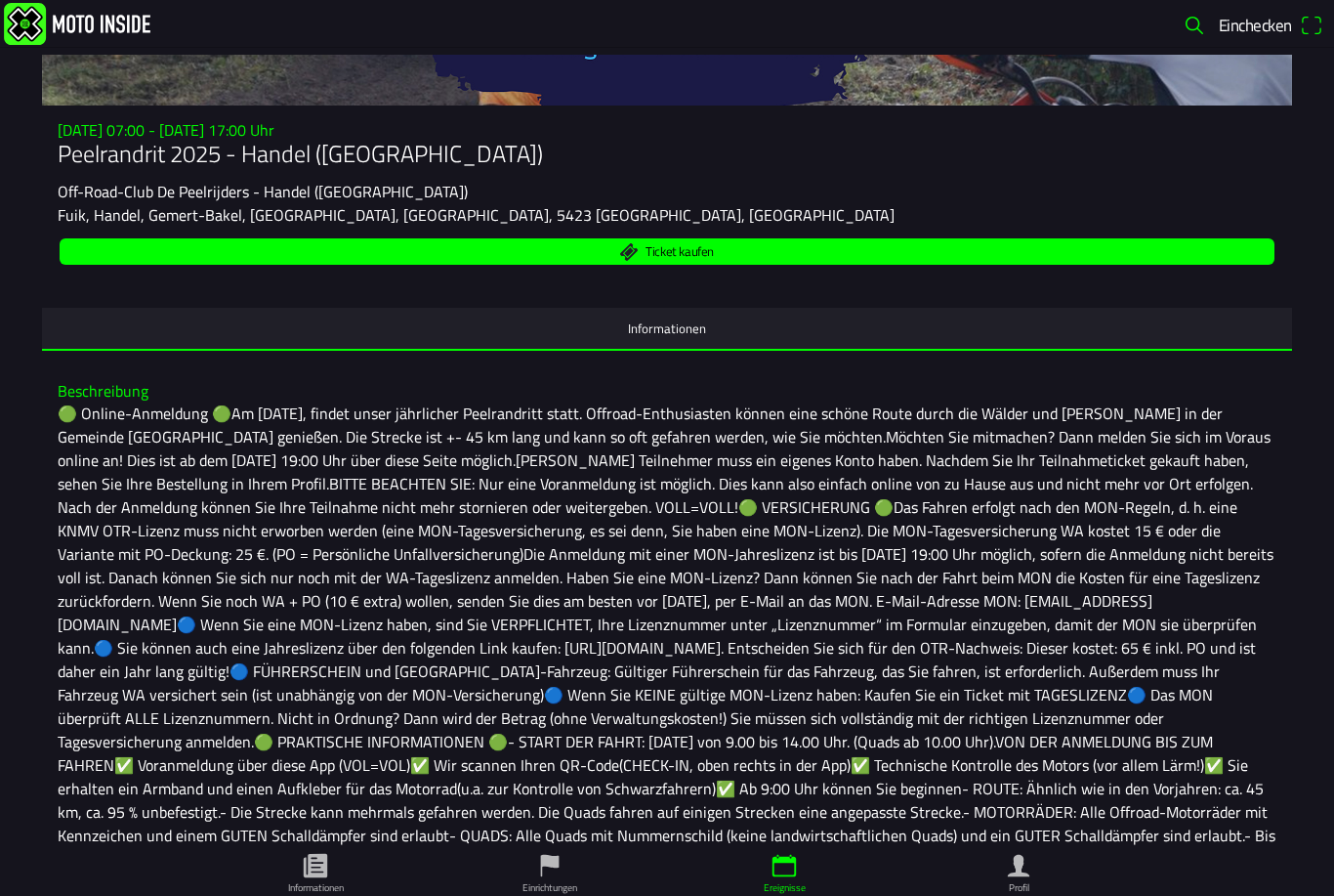
scroll to position [96, 0]
